Goal: Book appointment/travel/reservation

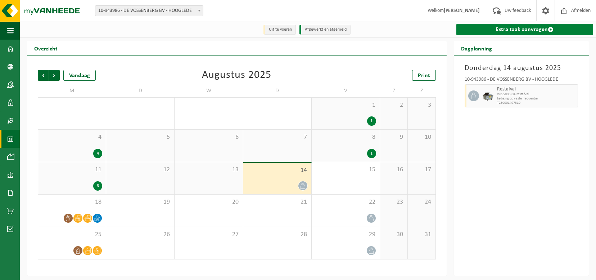
click at [502, 33] on link "Extra taak aanvragen" at bounding box center [524, 30] width 137 height 12
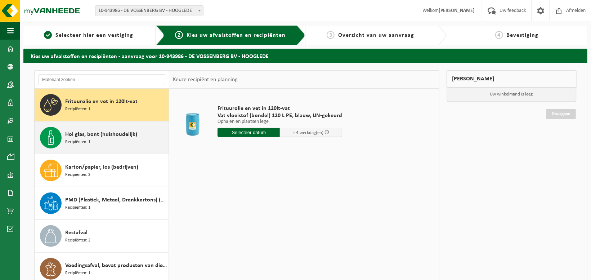
click at [80, 140] on span "Recipiënten: 1" at bounding box center [77, 142] width 25 height 7
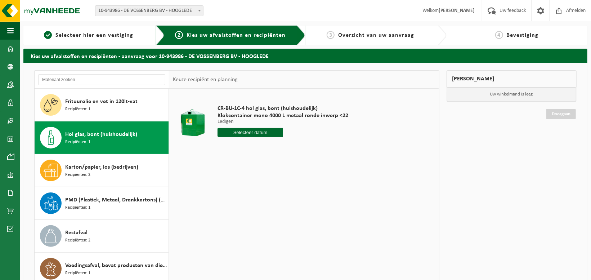
click at [239, 133] on input "text" at bounding box center [249, 132] width 65 height 9
click at [237, 207] on div "19" at bounding box center [237, 208] width 13 height 12
type input "Van 2025-08-19"
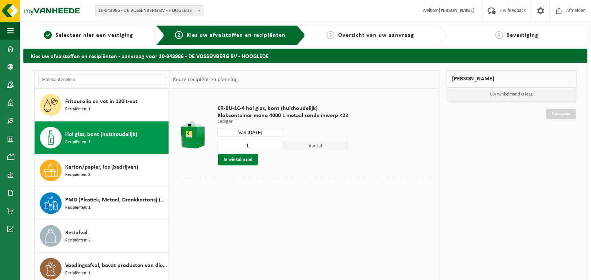
click at [232, 159] on button "In winkelmand" at bounding box center [238, 160] width 40 height 12
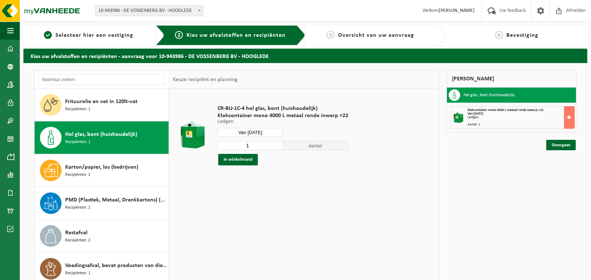
click at [570, 150] on div "Mijn winkelmand Hol glas, bont (huishoudelijk) Klokcontainer mono 4000 L metaal…" at bounding box center [511, 196] width 137 height 252
click at [565, 145] on link "Doorgaan" at bounding box center [561, 145] width 30 height 10
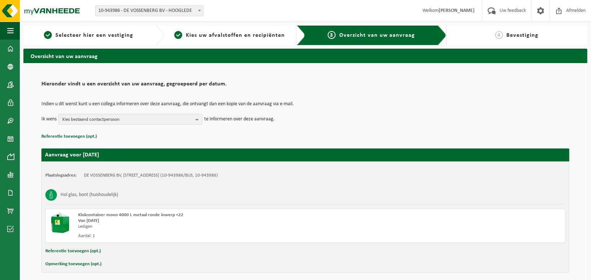
scroll to position [29, 0]
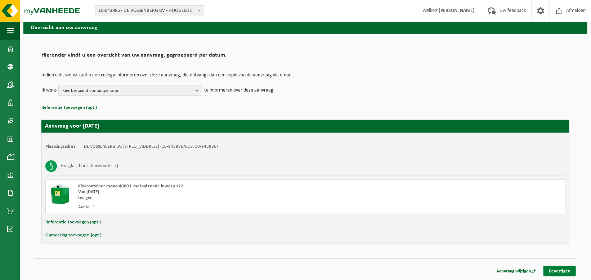
click at [561, 271] on link "Bevestigen" at bounding box center [559, 271] width 32 height 10
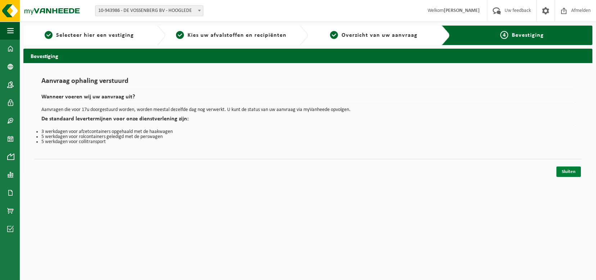
click at [575, 174] on link "Sluiten" at bounding box center [568, 171] width 24 height 10
